Goal: Task Accomplishment & Management: Manage account settings

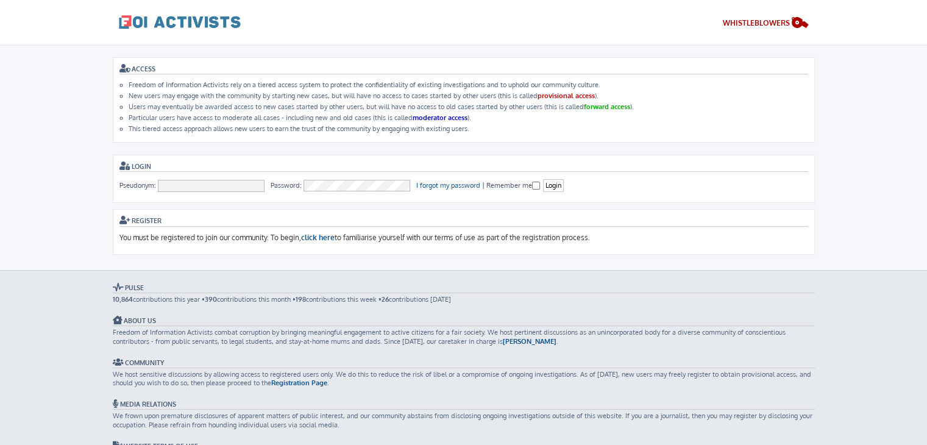
drag, startPoint x: 0, startPoint y: 0, endPoint x: 226, endPoint y: 177, distance: 287.5
click at [226, 179] on fieldset "Pseudonym: Password: I forgot my password | Remember me Login" at bounding box center [463, 185] width 689 height 13
click at [184, 179] on fieldset "Pseudonym: Password: I forgot my password | Remember me Login" at bounding box center [463, 185] width 689 height 13
click at [172, 183] on input "Pseudonym:" at bounding box center [211, 186] width 107 height 12
type input "[PERSON_NAME]"
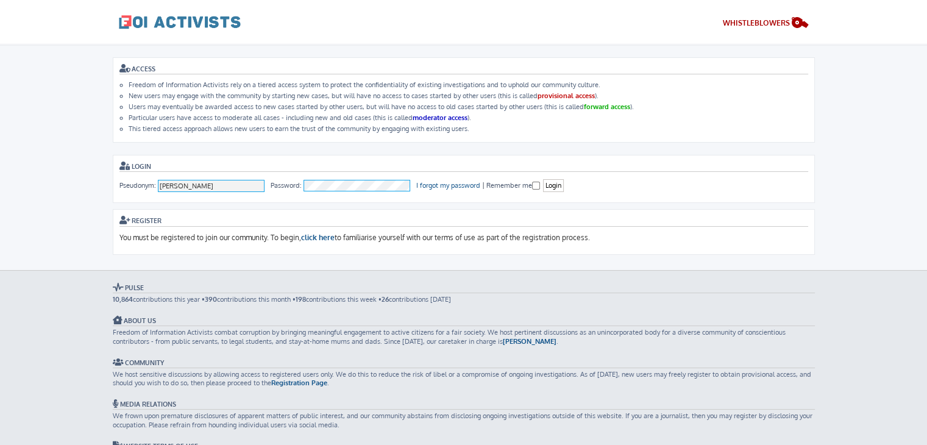
click at [543, 179] on input "Login" at bounding box center [553, 185] width 21 height 13
click at [0, 108] on body "Freedom of Information Activists Skip to content WHISTLEBLOWERS ACCESS Freedom …" at bounding box center [463, 272] width 927 height 454
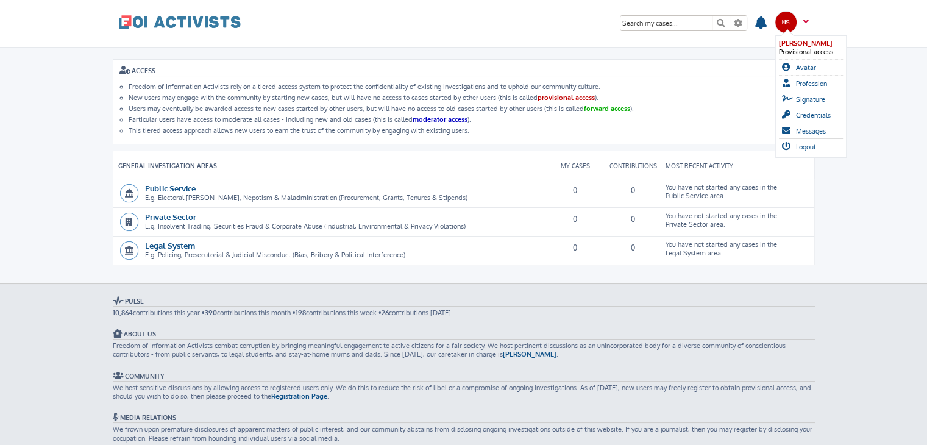
click at [807, 25] on span at bounding box center [804, 26] width 9 height 13
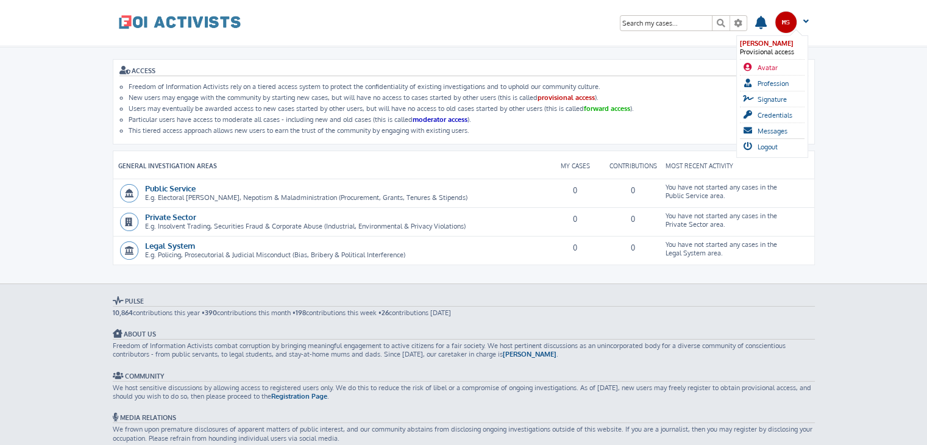
click at [771, 68] on span "Avatar" at bounding box center [768, 67] width 20 height 9
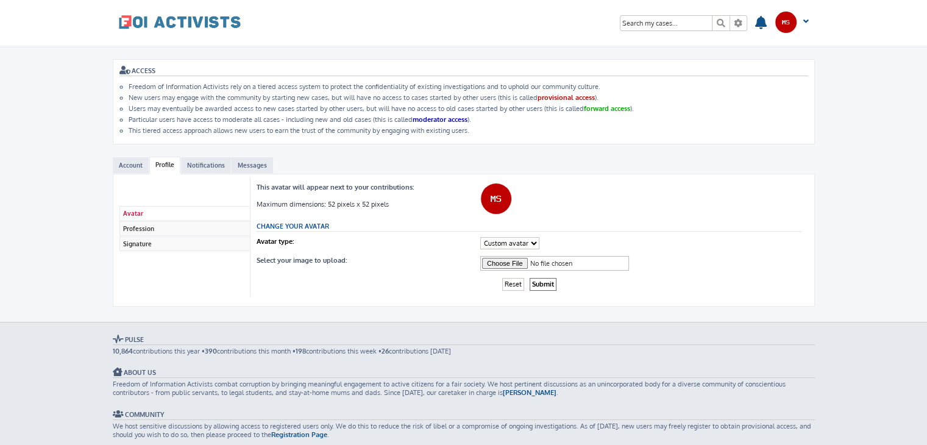
click at [502, 242] on select "Custom avatar" at bounding box center [509, 243] width 59 height 12
click at [480, 237] on select "Custom avatar" at bounding box center [509, 243] width 59 height 12
click at [508, 259] on input "Select your image to upload:" at bounding box center [554, 263] width 149 height 15
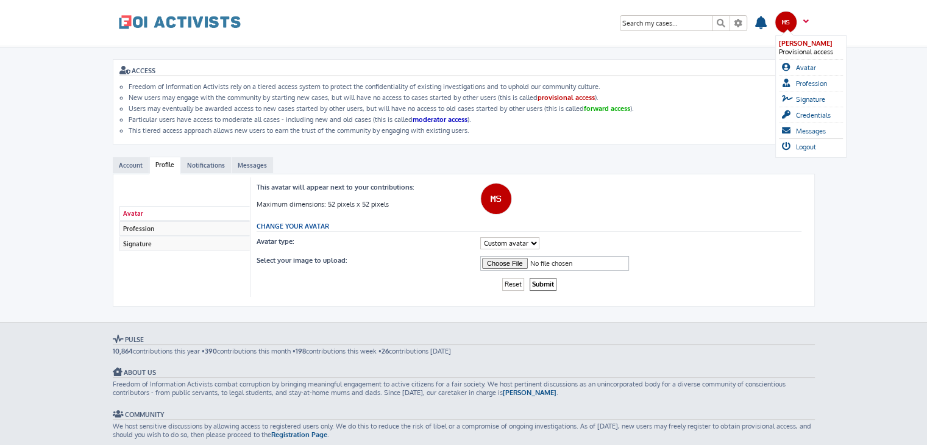
drag, startPoint x: 508, startPoint y: 259, endPoint x: 786, endPoint y: 25, distance: 363.0
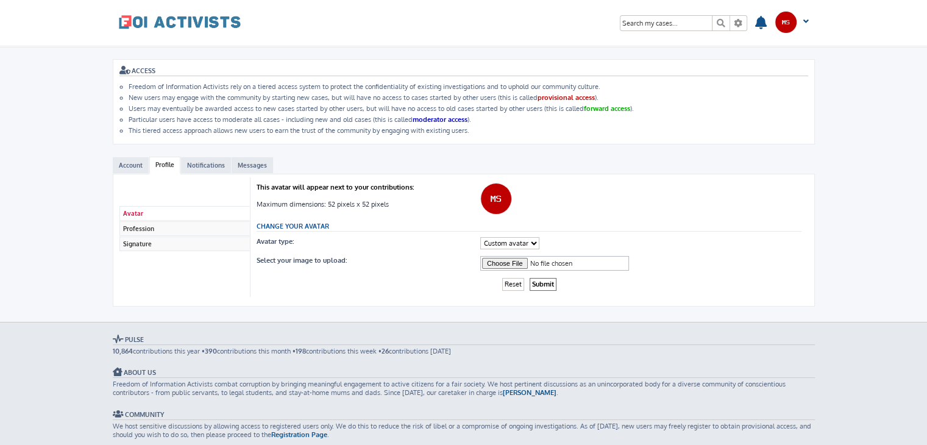
drag, startPoint x: 786, startPoint y: 25, endPoint x: 490, endPoint y: 189, distance: 338.7
click at [501, 264] on input "Select your image to upload:" at bounding box center [554, 263] width 149 height 15
type input "C:\fakepath\ms.png"
click at [546, 280] on input "Submit" at bounding box center [543, 284] width 27 height 13
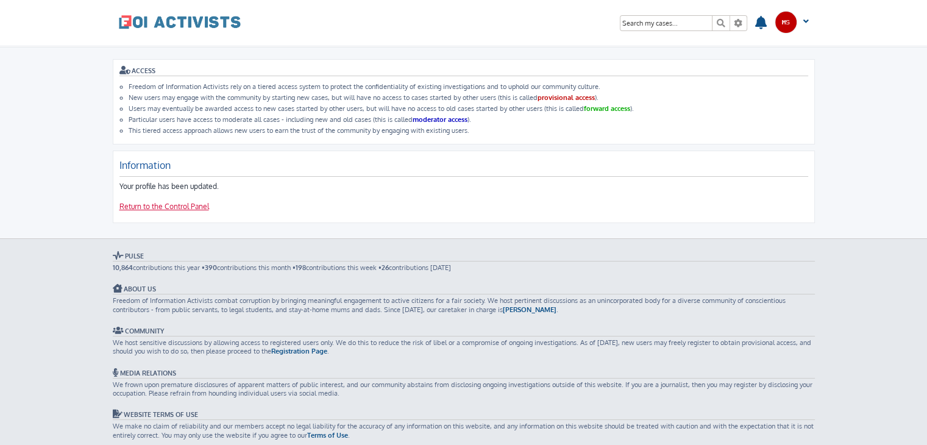
click at [176, 206] on link "Return to the Control Panel" at bounding box center [164, 207] width 90 height 10
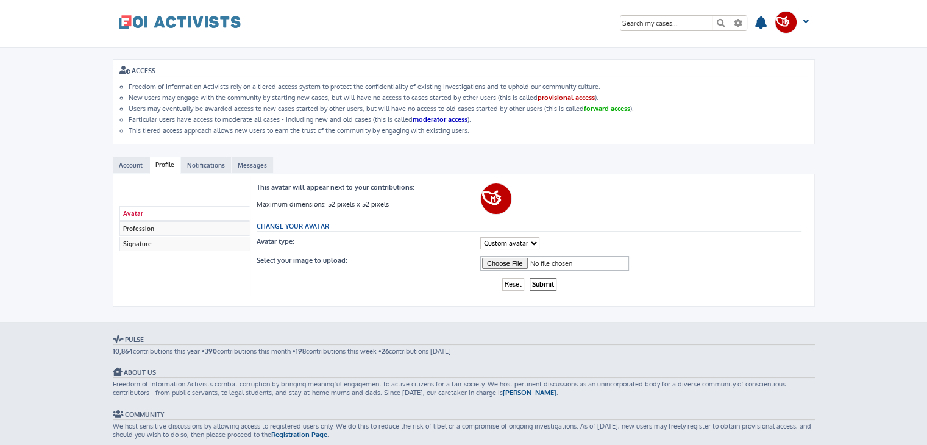
click at [212, 25] on span at bounding box center [180, 21] width 122 height 30
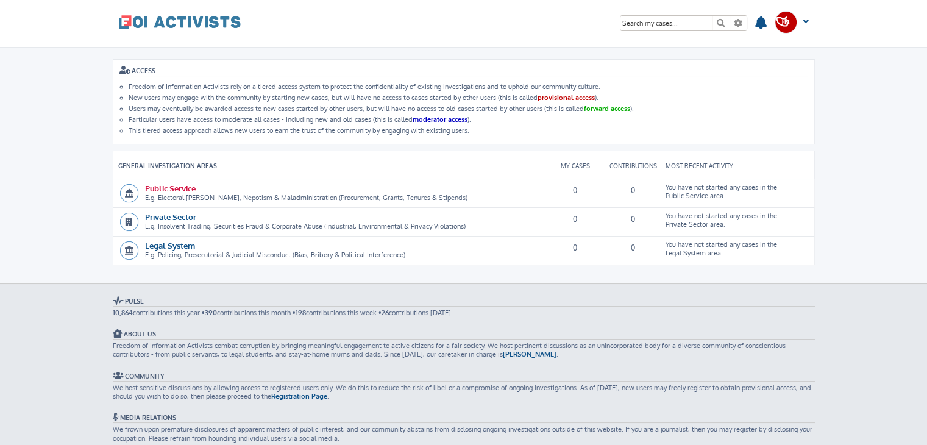
click at [175, 189] on link "Public Service" at bounding box center [170, 188] width 51 height 10
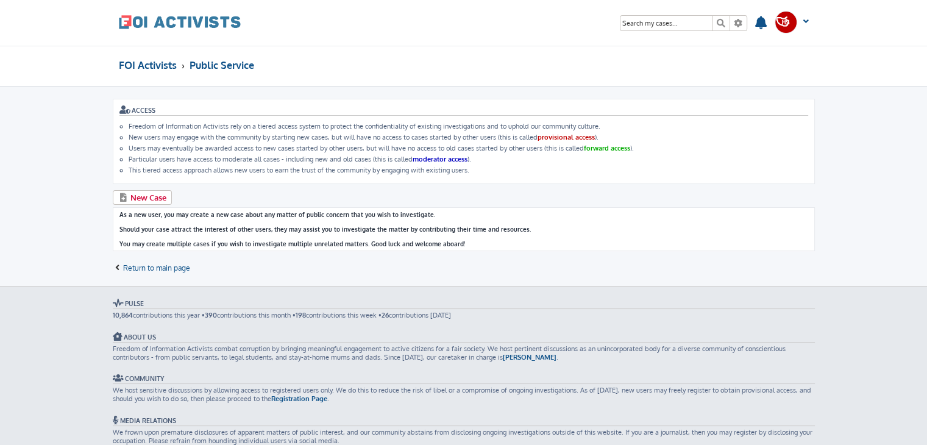
click at [150, 185] on div "ACCESS Freedom of Information Activists rely on a tiered access system to prote…" at bounding box center [464, 187] width 702 height 176
click at [140, 190] on link "New Case" at bounding box center [143, 197] width 60 height 15
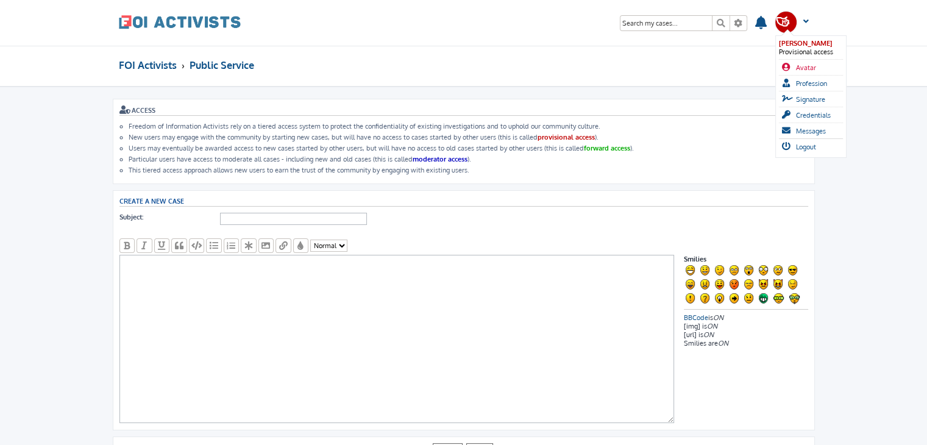
click at [806, 67] on span "Avatar" at bounding box center [806, 67] width 20 height 9
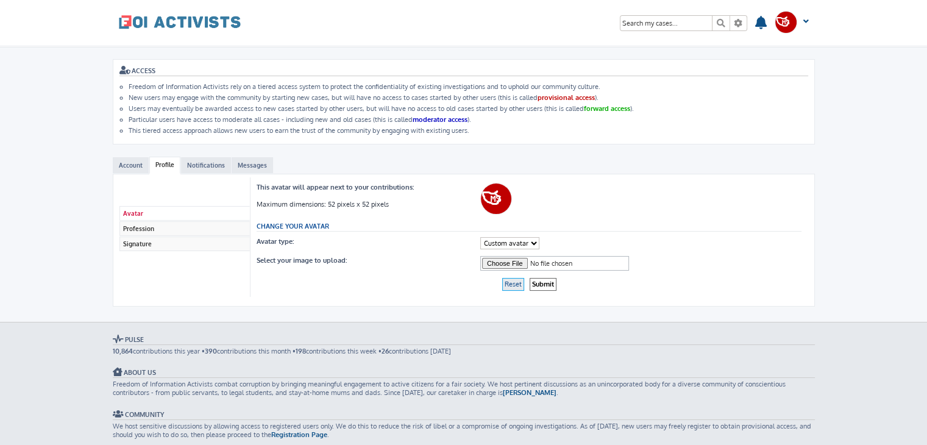
click at [521, 279] on input "Reset" at bounding box center [513, 284] width 22 height 13
click at [513, 283] on input "Reset" at bounding box center [513, 284] width 22 height 13
click at [507, 240] on select "Custom avatar" at bounding box center [509, 243] width 59 height 12
click at [520, 284] on input "Reset" at bounding box center [513, 284] width 22 height 13
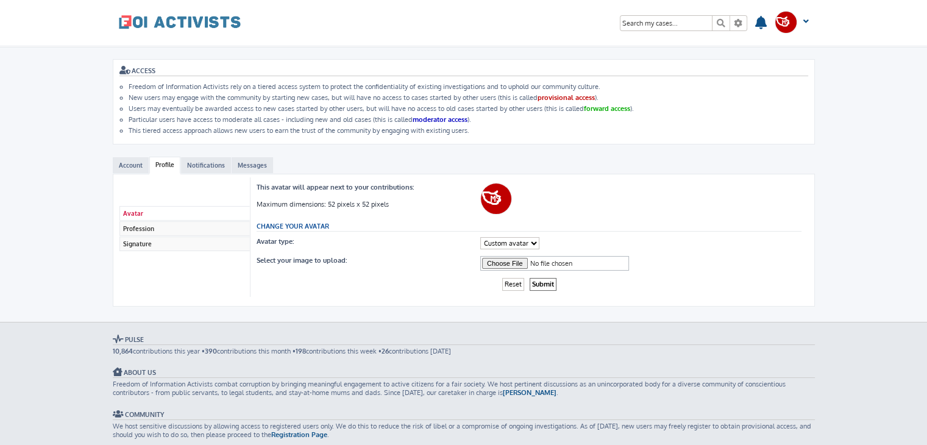
click at [561, 177] on div "This avatar will appear next to your contributions: Maximum dimensions: 52 pixe…" at bounding box center [529, 236] width 558 height 119
click at [505, 256] on input "Select your image to upload:" at bounding box center [554, 263] width 149 height 15
type input "C:\fakepath\ms.png"
click at [513, 278] on input "Reset" at bounding box center [513, 284] width 22 height 13
